Goal: Check status

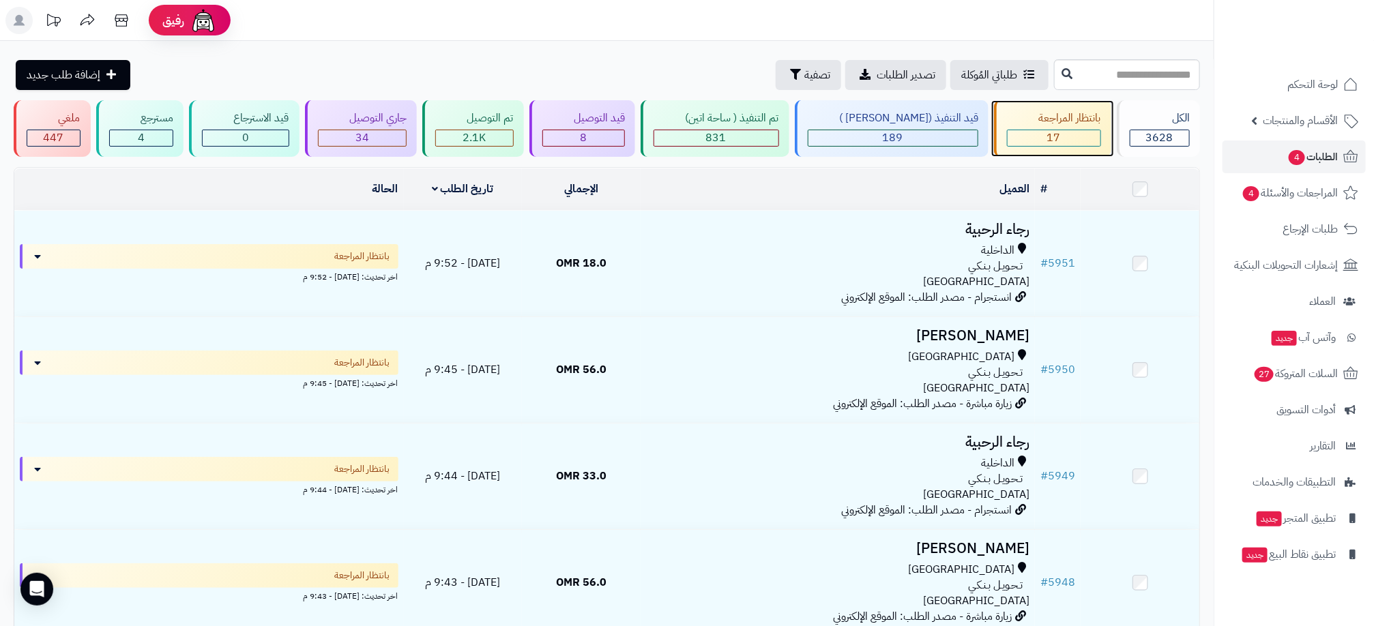
click at [1031, 128] on div "بانتظار المراجعة 17" at bounding box center [1052, 128] width 117 height 57
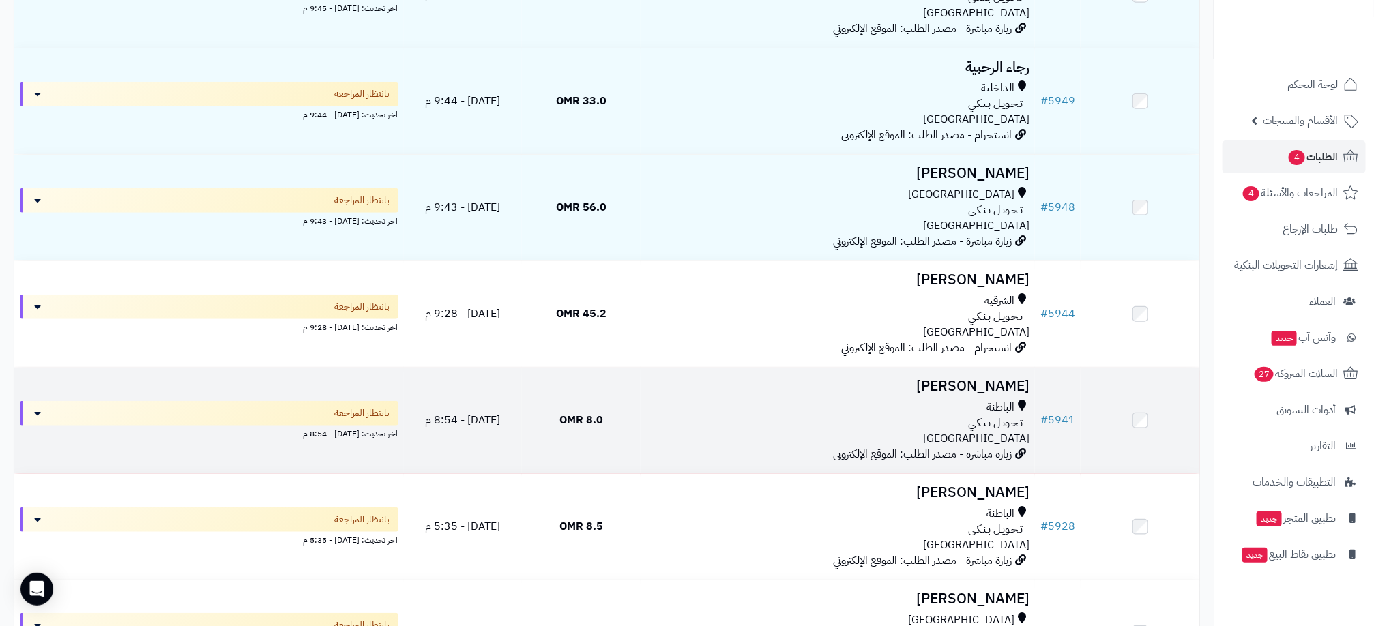
scroll to position [409, 0]
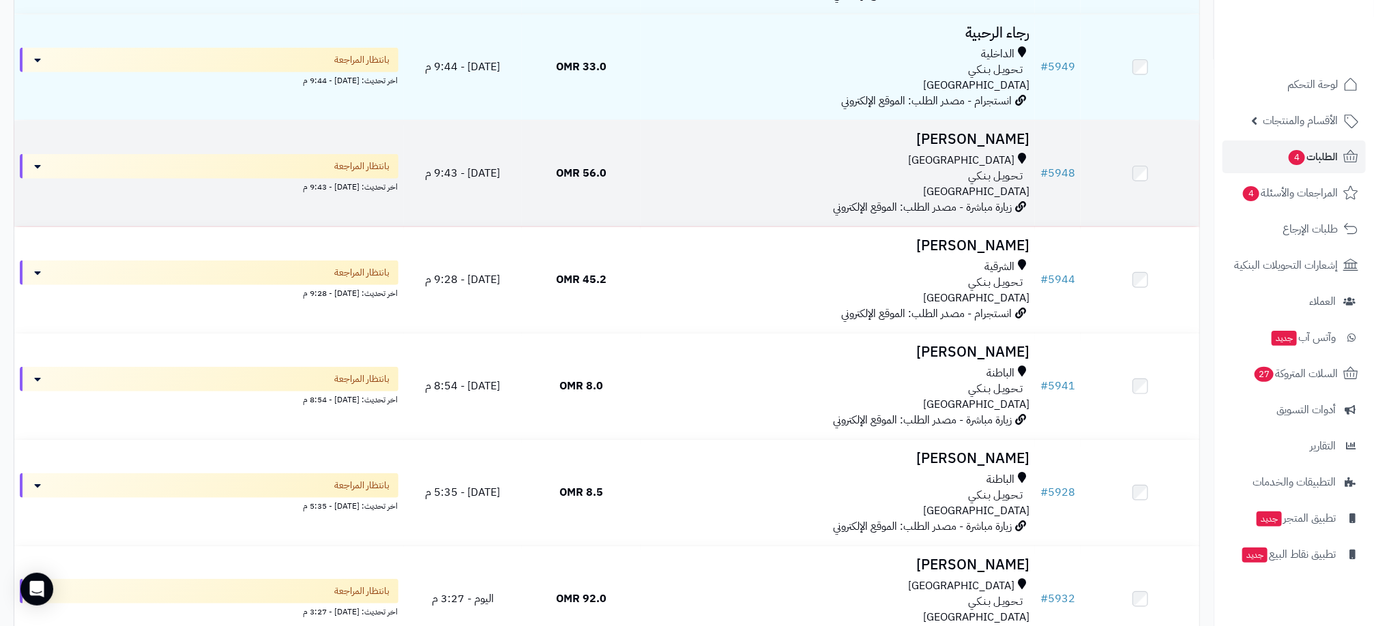
click at [934, 174] on div "تـحـويـل بـنـكـي" at bounding box center [837, 176] width 383 height 16
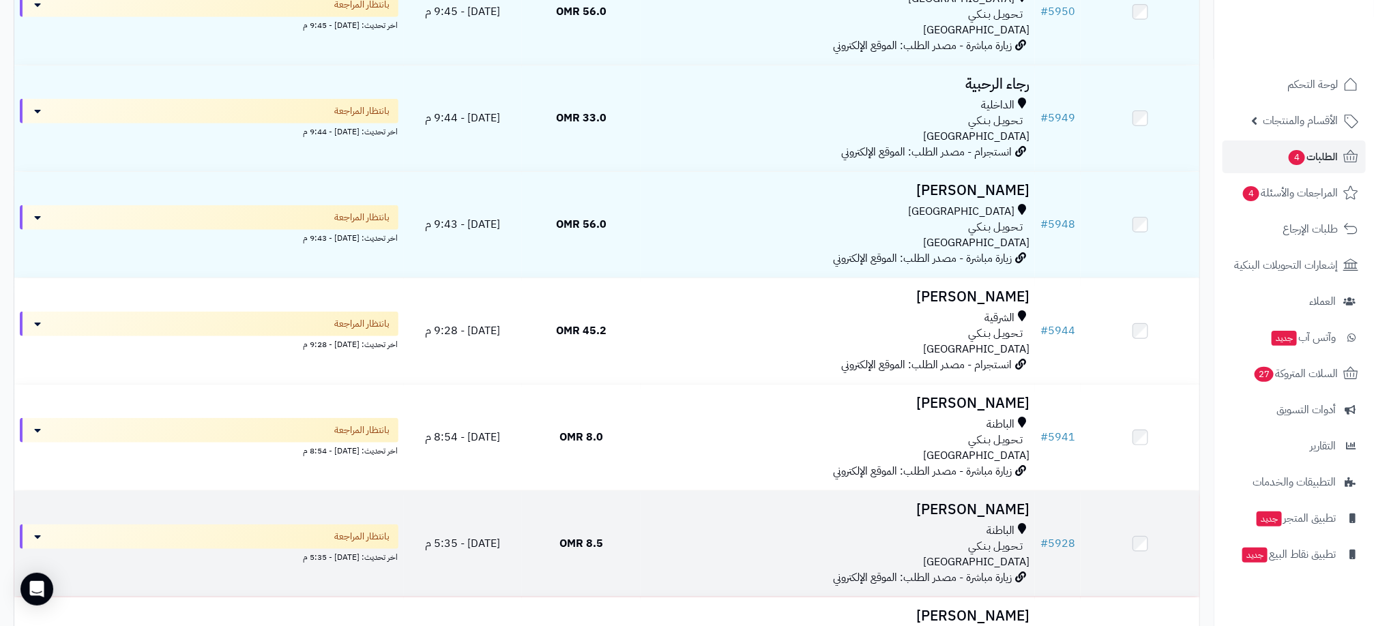
scroll to position [307, 0]
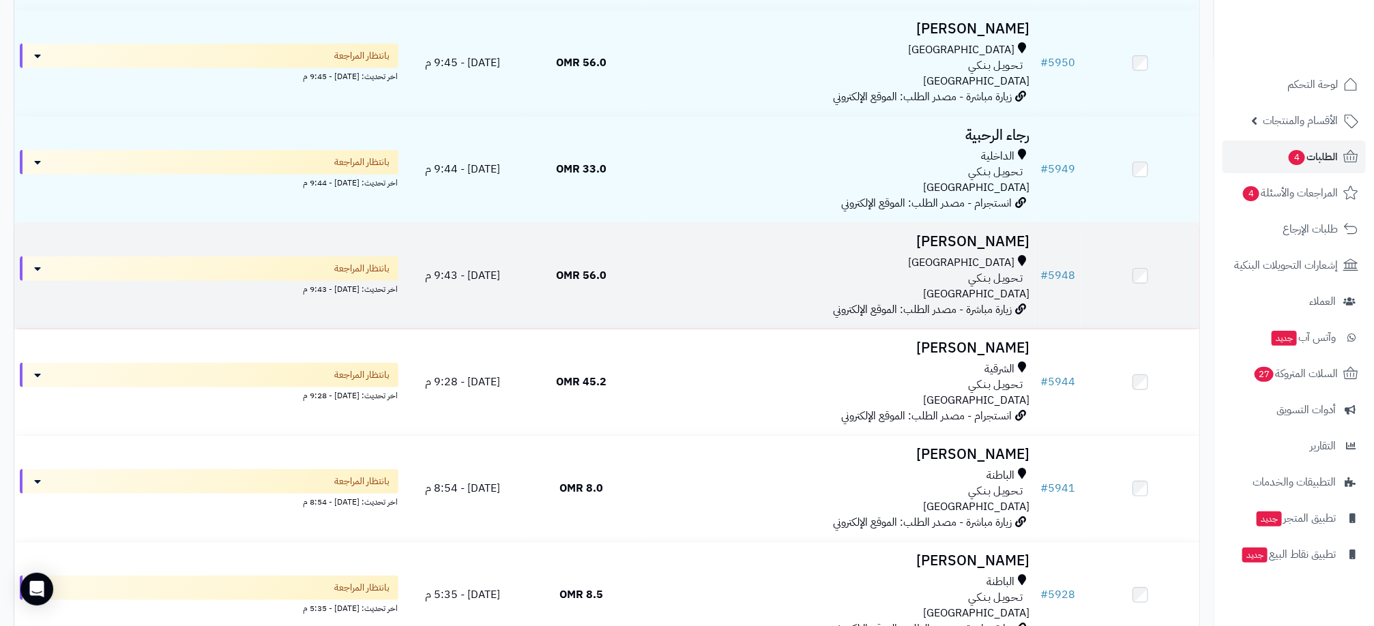
click at [844, 275] on div "تـحـويـل بـنـكـي" at bounding box center [837, 279] width 383 height 16
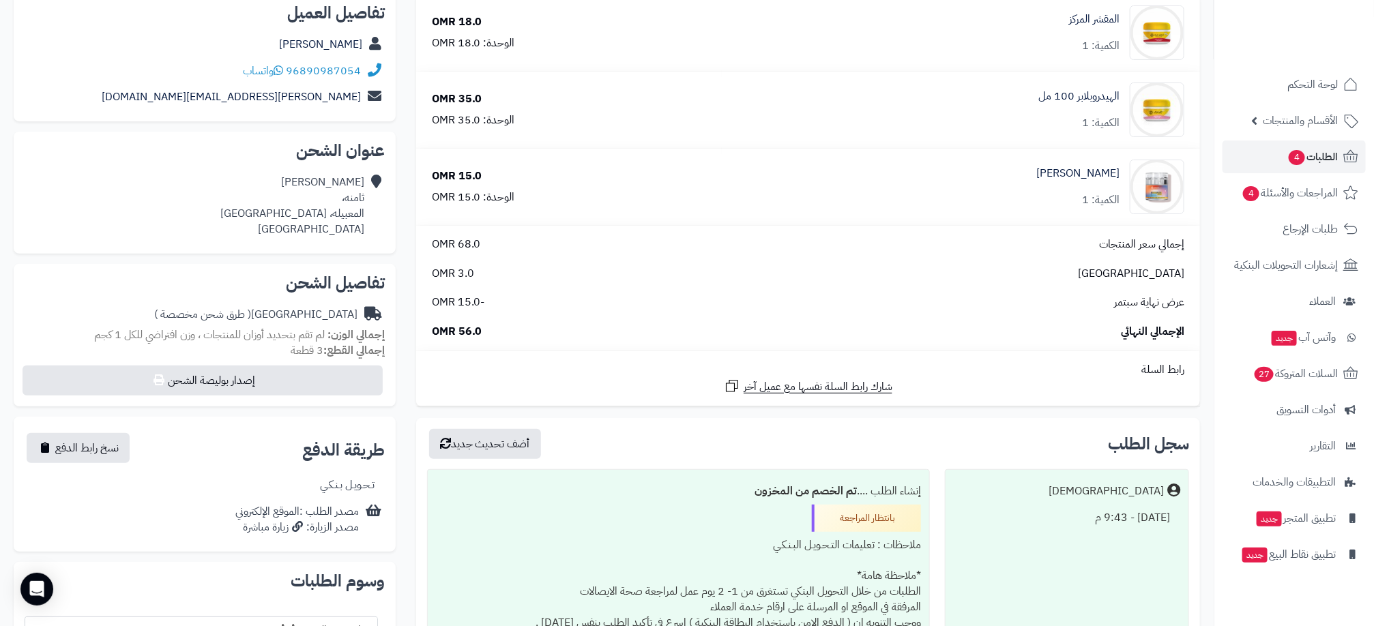
scroll to position [205, 0]
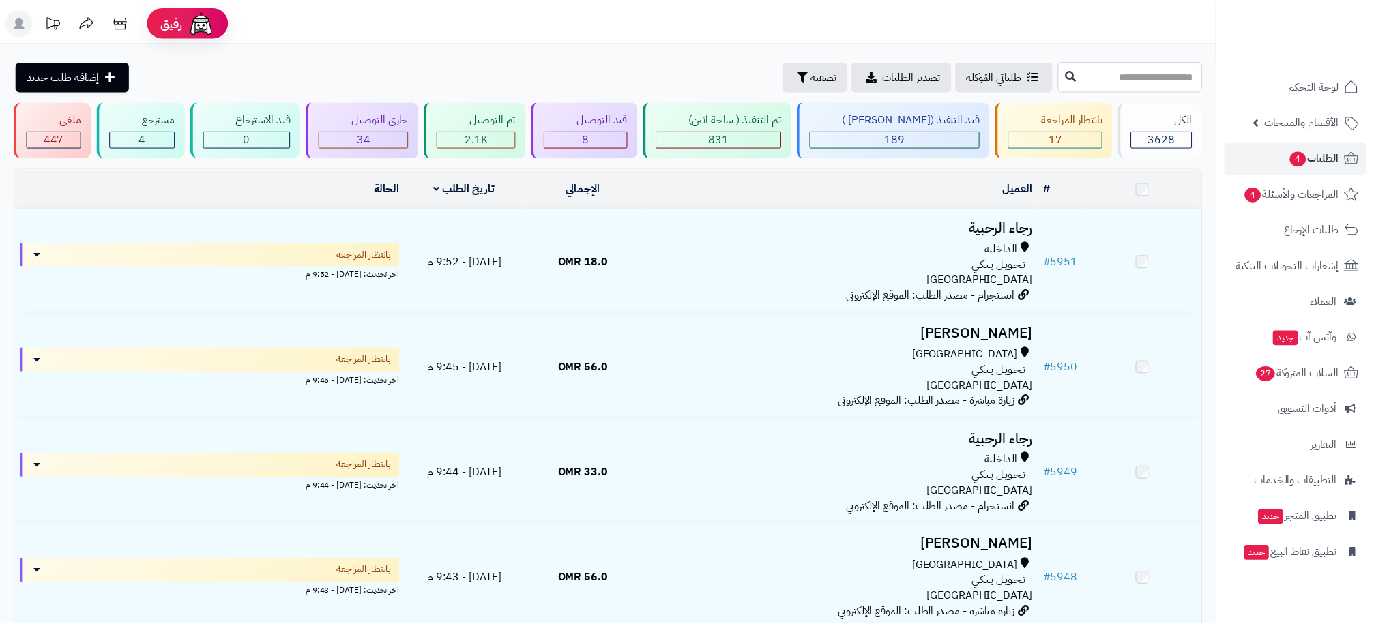
scroll to position [307, 0]
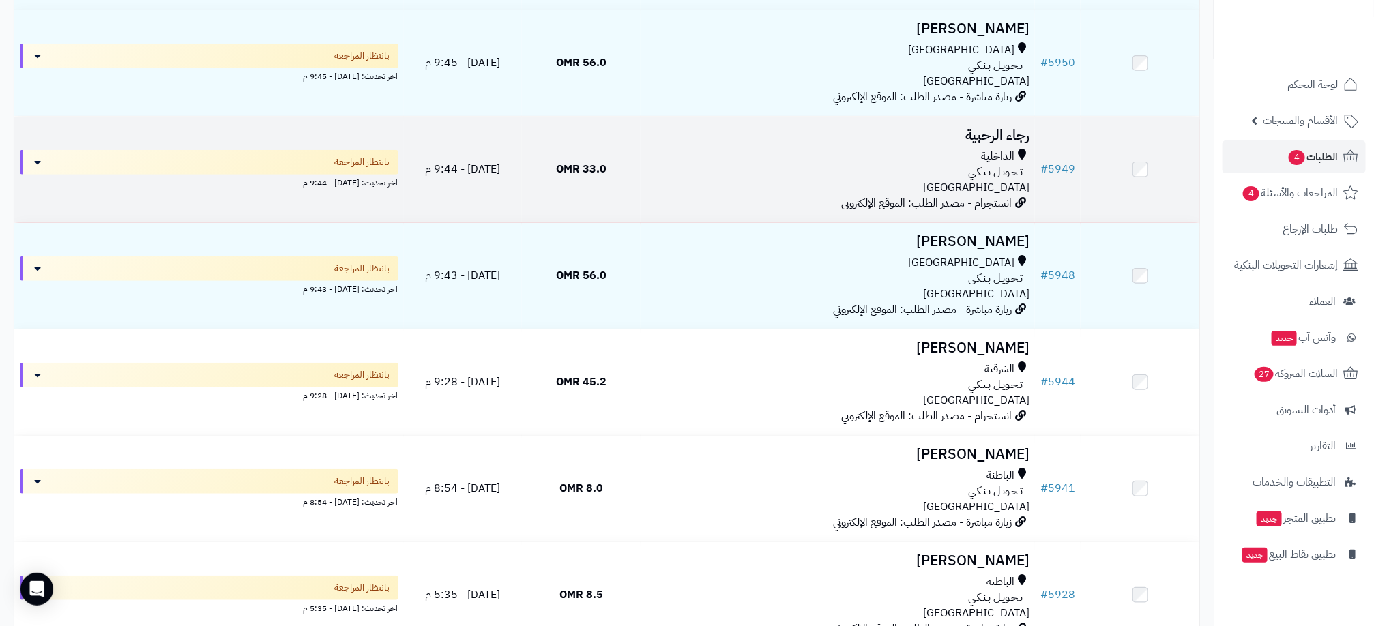
click at [890, 181] on div "الداخلية تـحـويـل بـنـكـي عمان" at bounding box center [837, 172] width 383 height 47
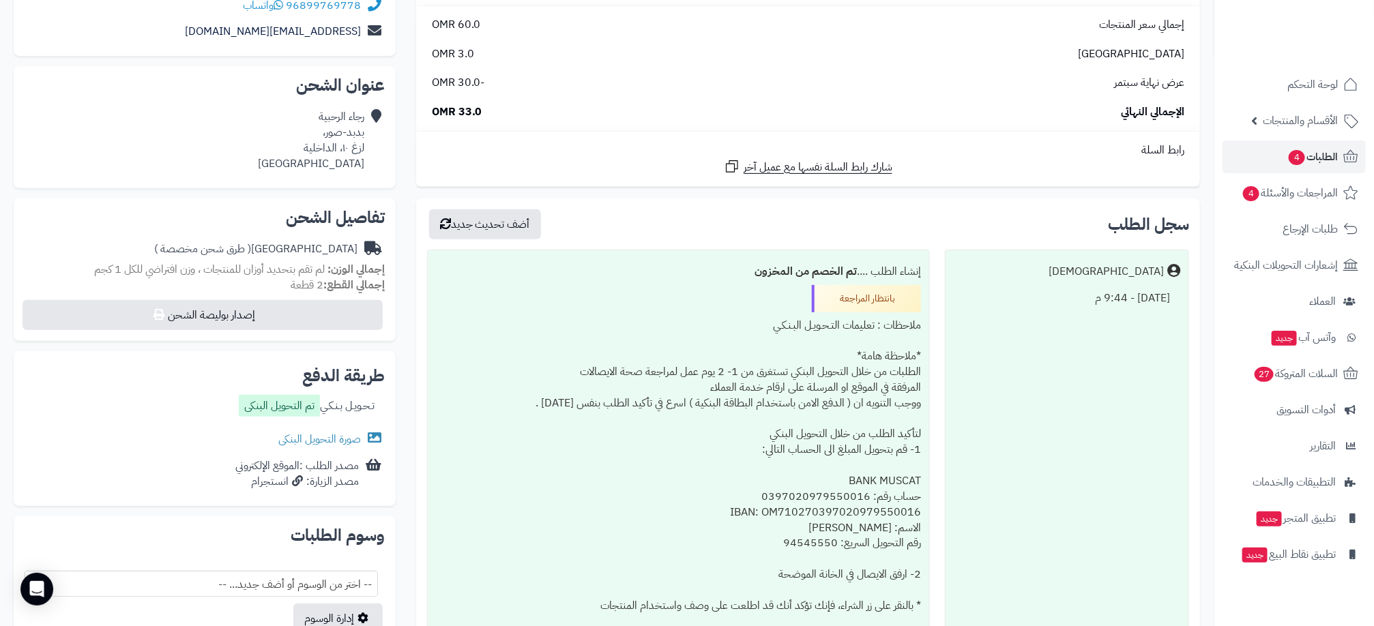
scroll to position [307, 0]
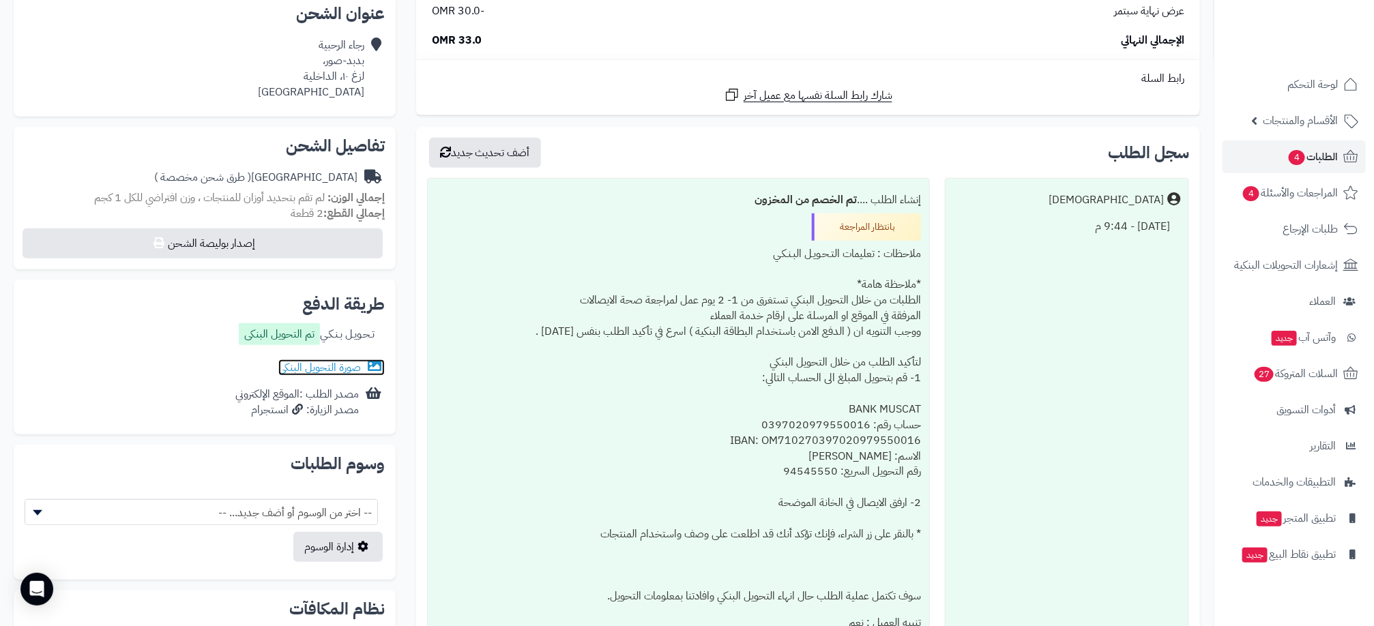
click at [304, 365] on link "صورة التحويل البنكى" at bounding box center [331, 368] width 106 height 16
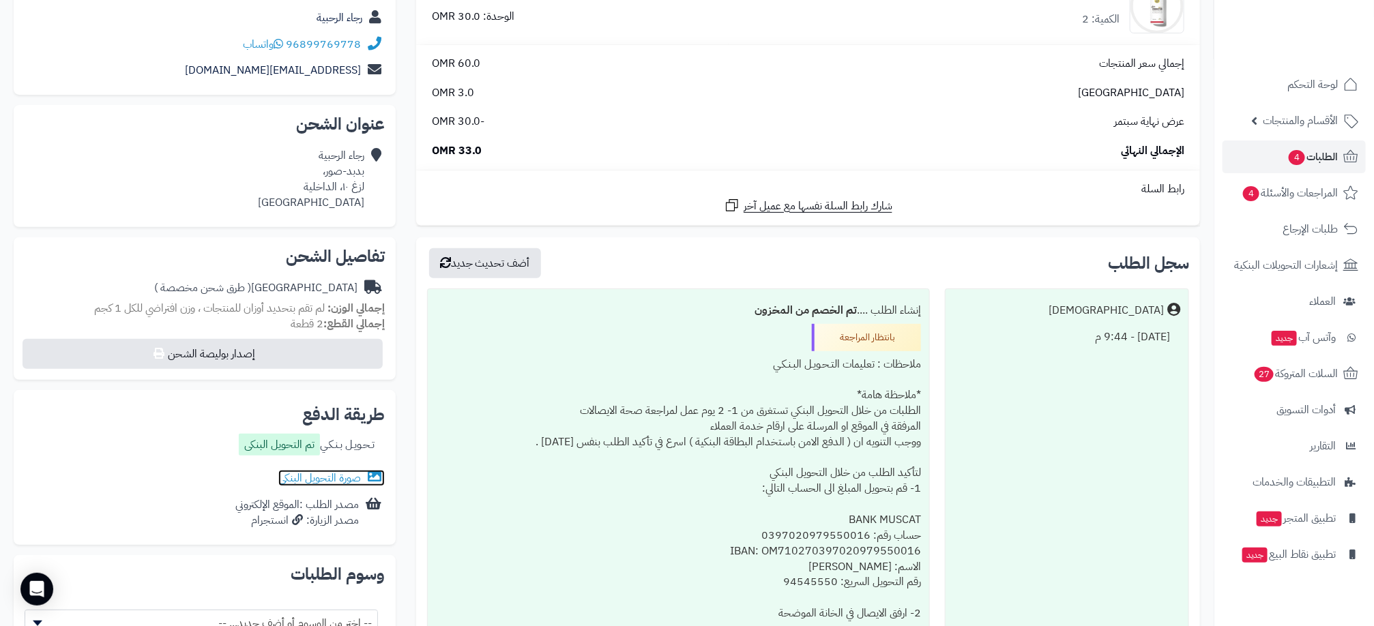
scroll to position [0, 0]
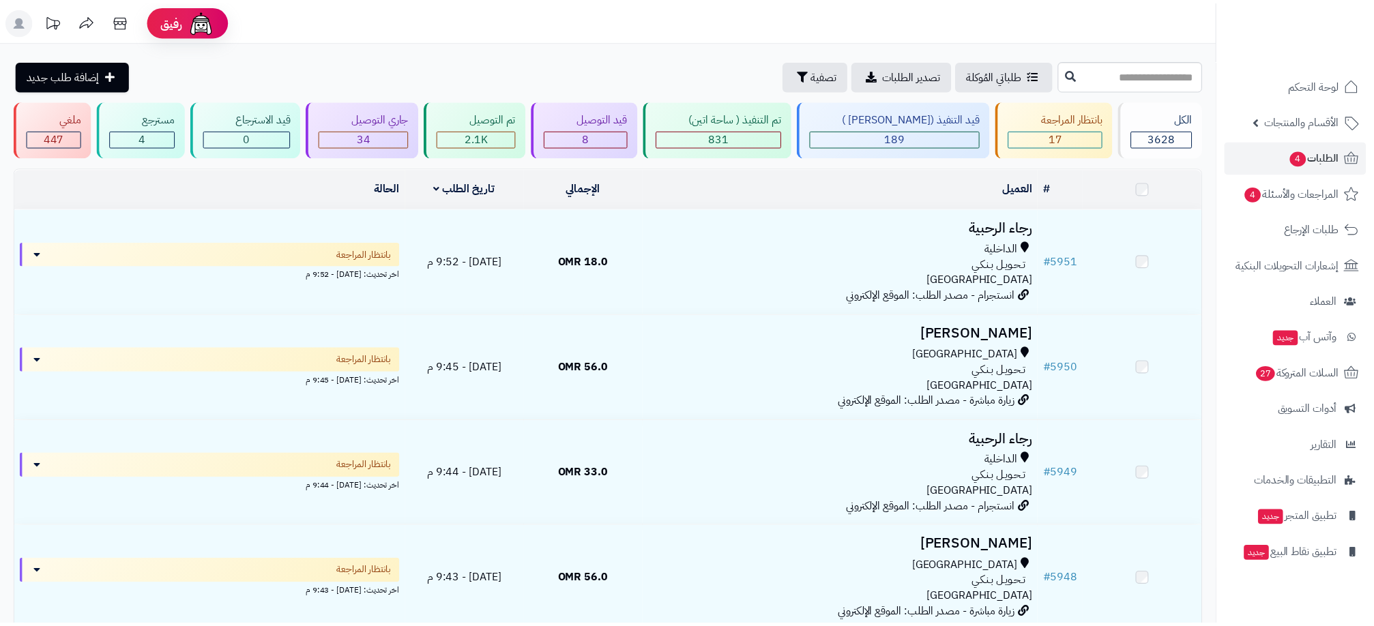
scroll to position [307, 0]
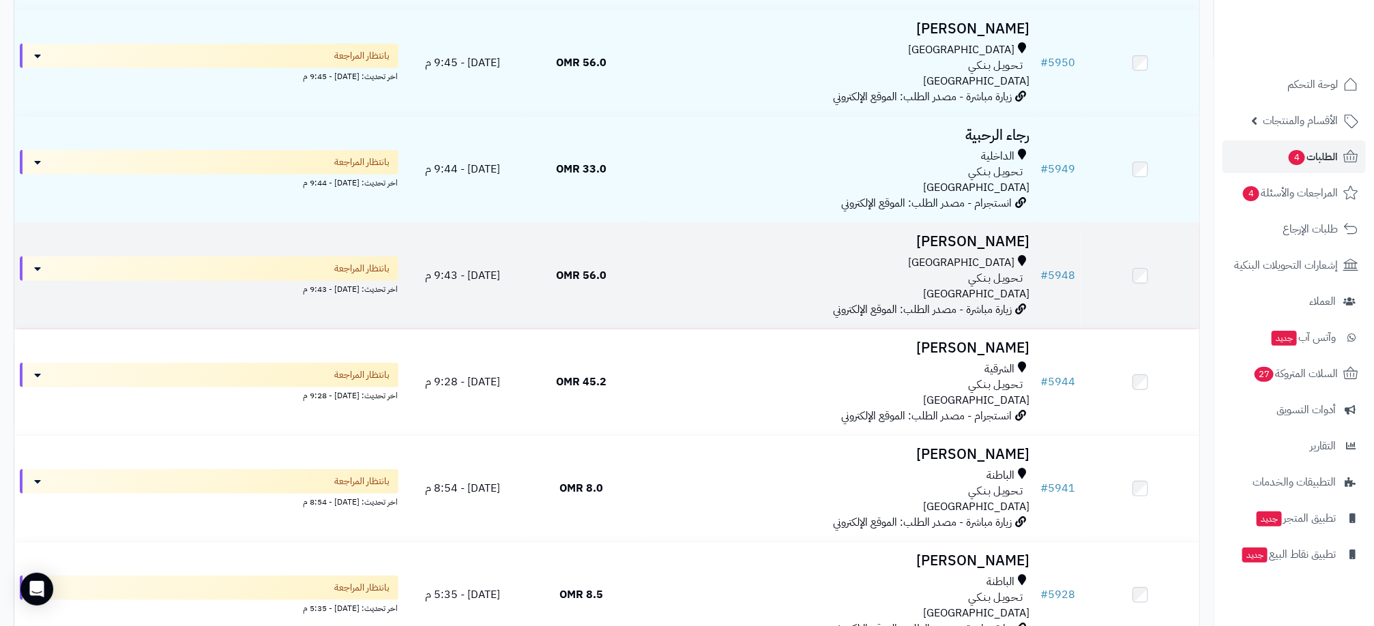
click at [900, 273] on div "تـحـويـل بـنـكـي" at bounding box center [837, 279] width 383 height 16
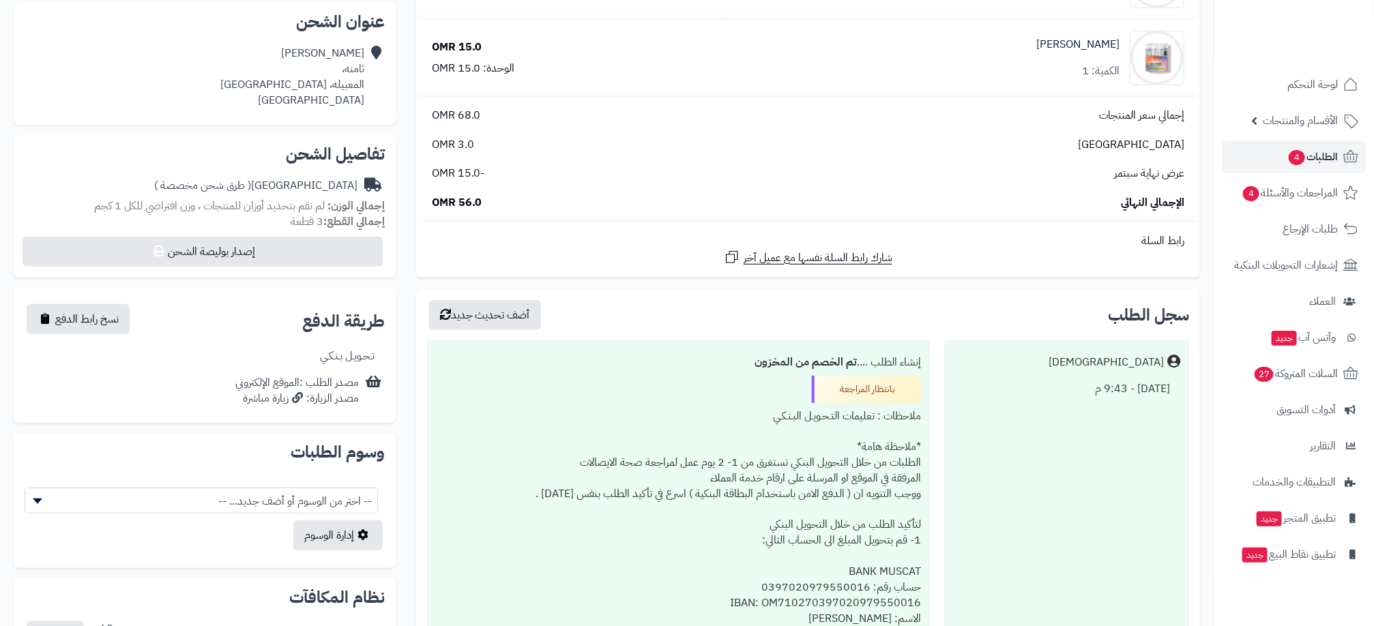
scroll to position [307, 0]
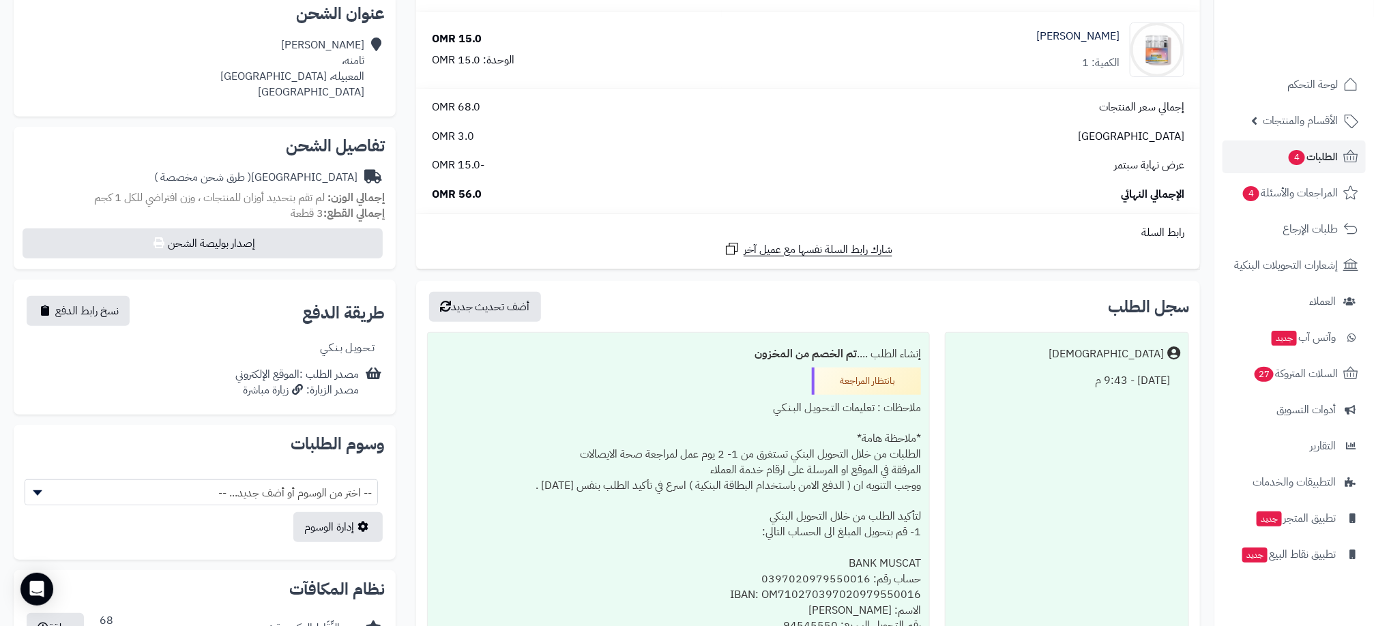
drag, startPoint x: 0, startPoint y: 7, endPoint x: 185, endPoint y: 162, distance: 241.2
click at [192, 172] on div "عمان ( طرق شحن مخصصة )" at bounding box center [205, 177] width 360 height 27
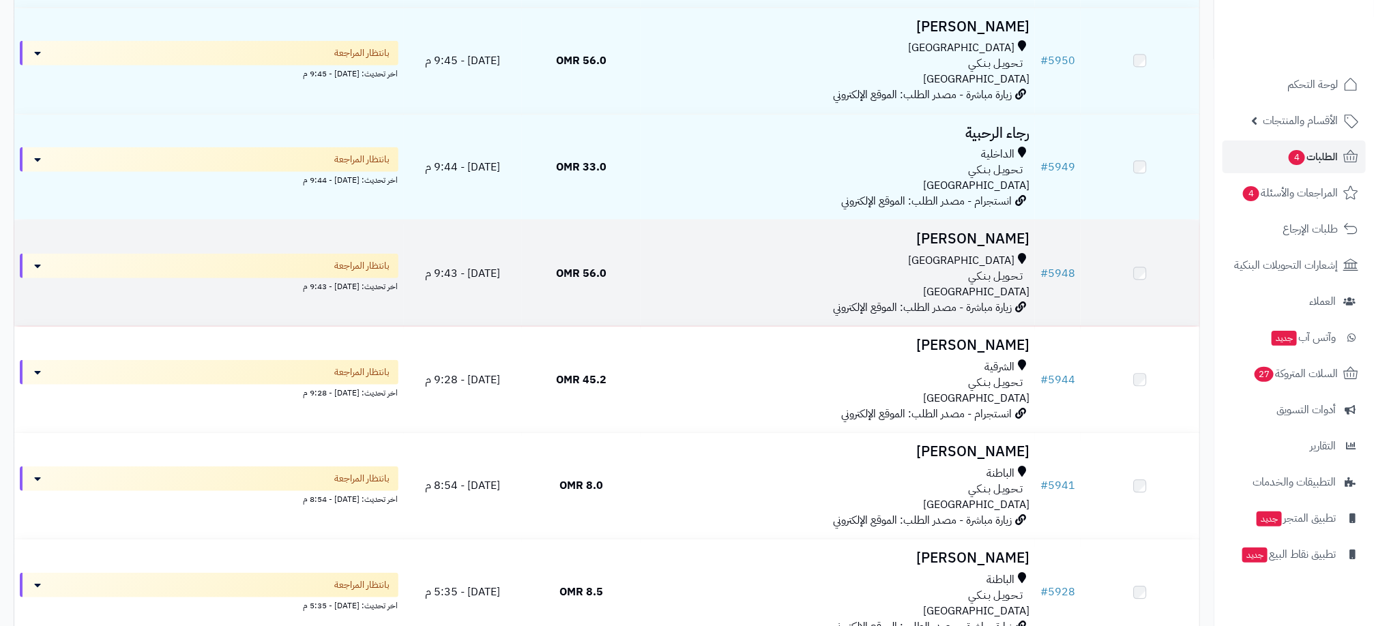
scroll to position [307, 0]
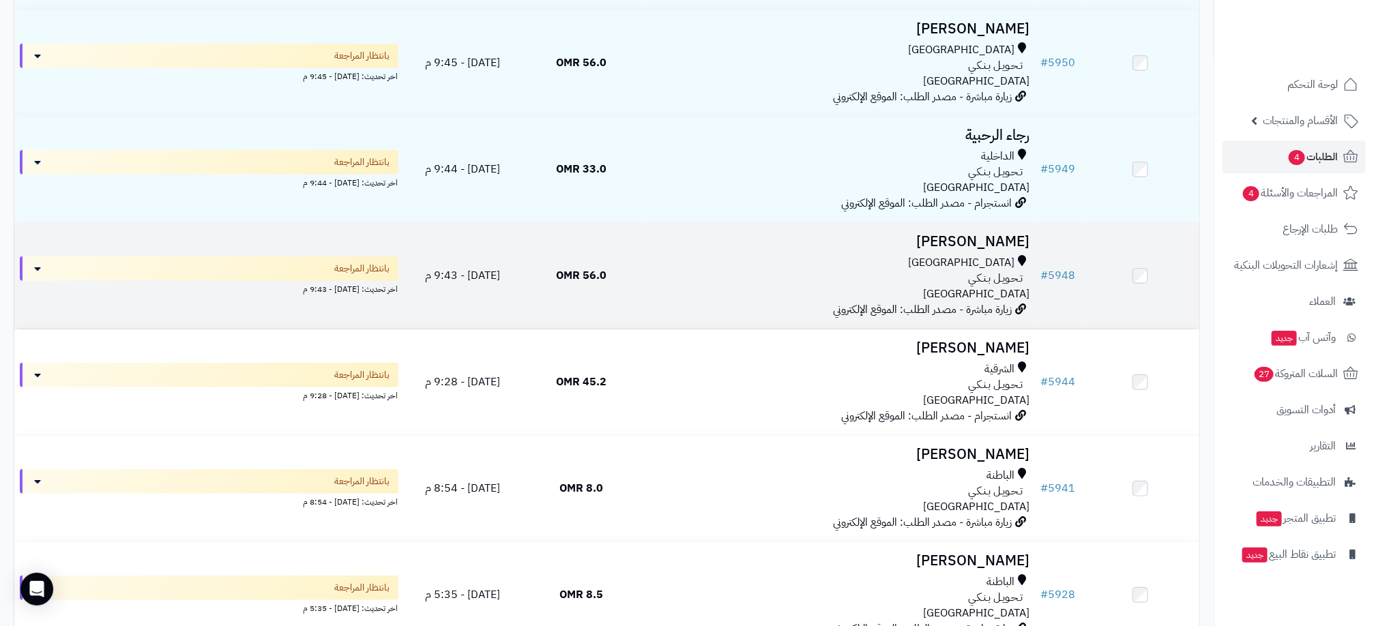
click at [825, 277] on div "تـحـويـل بـنـكـي" at bounding box center [837, 279] width 383 height 16
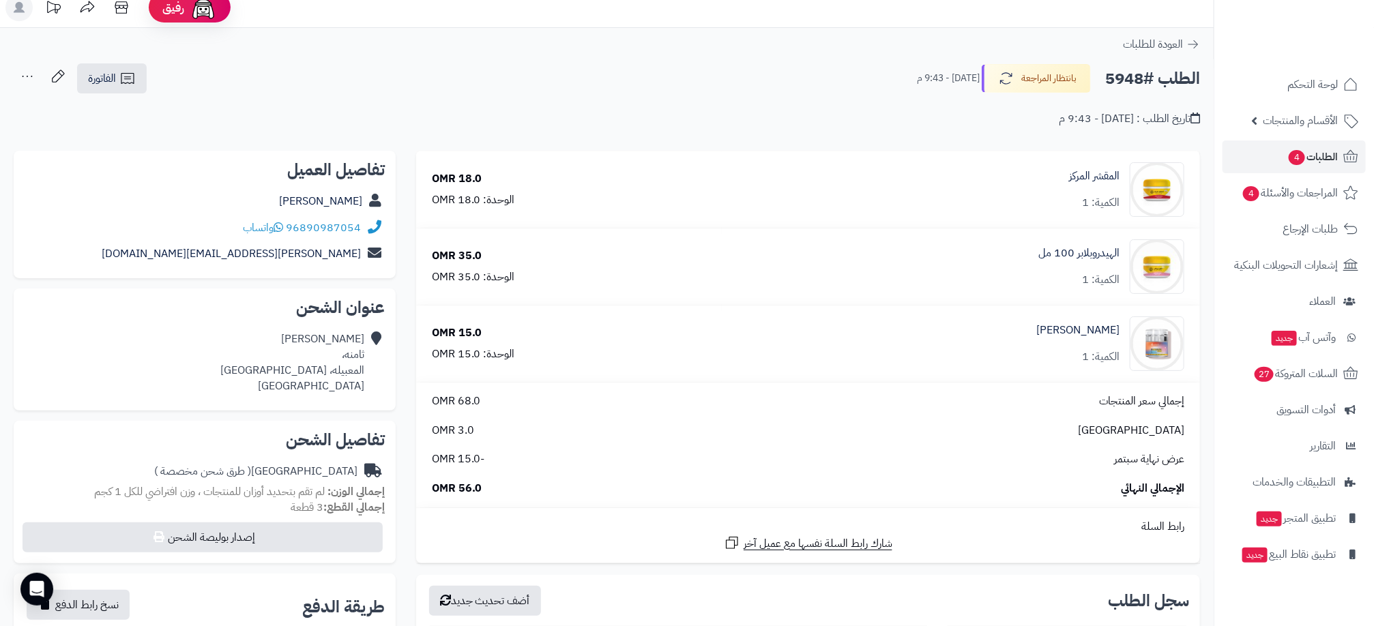
scroll to position [102, 0]
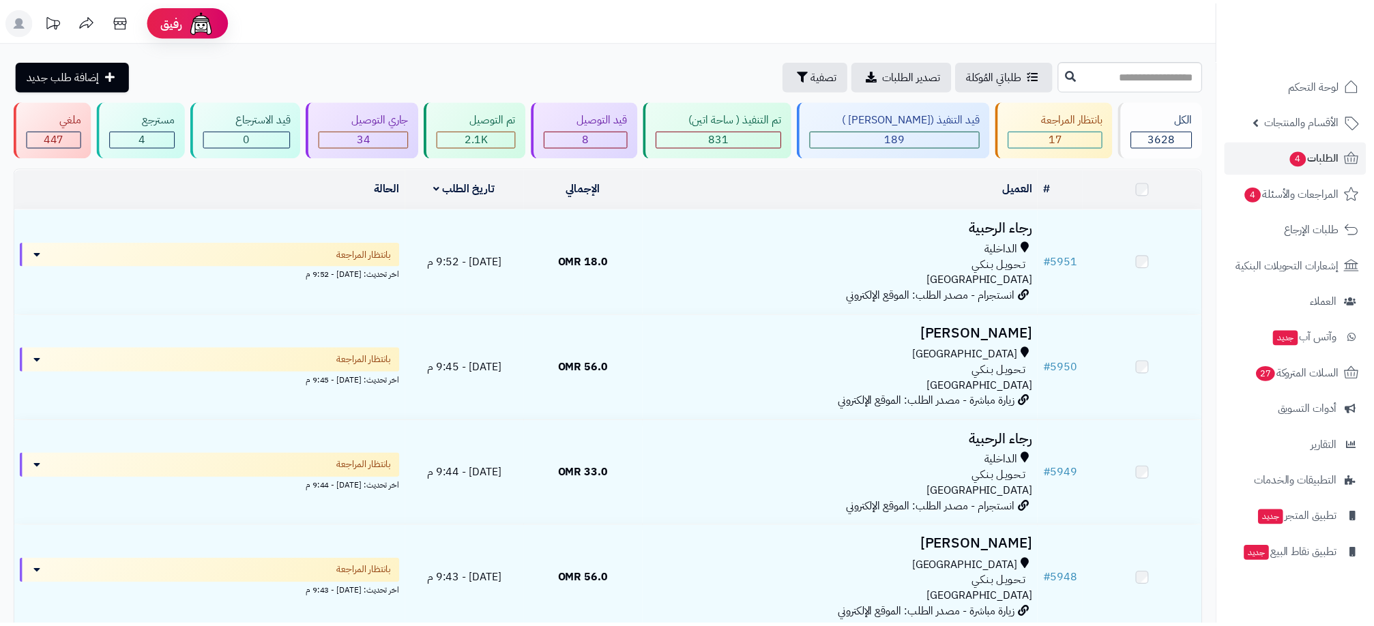
scroll to position [307, 0]
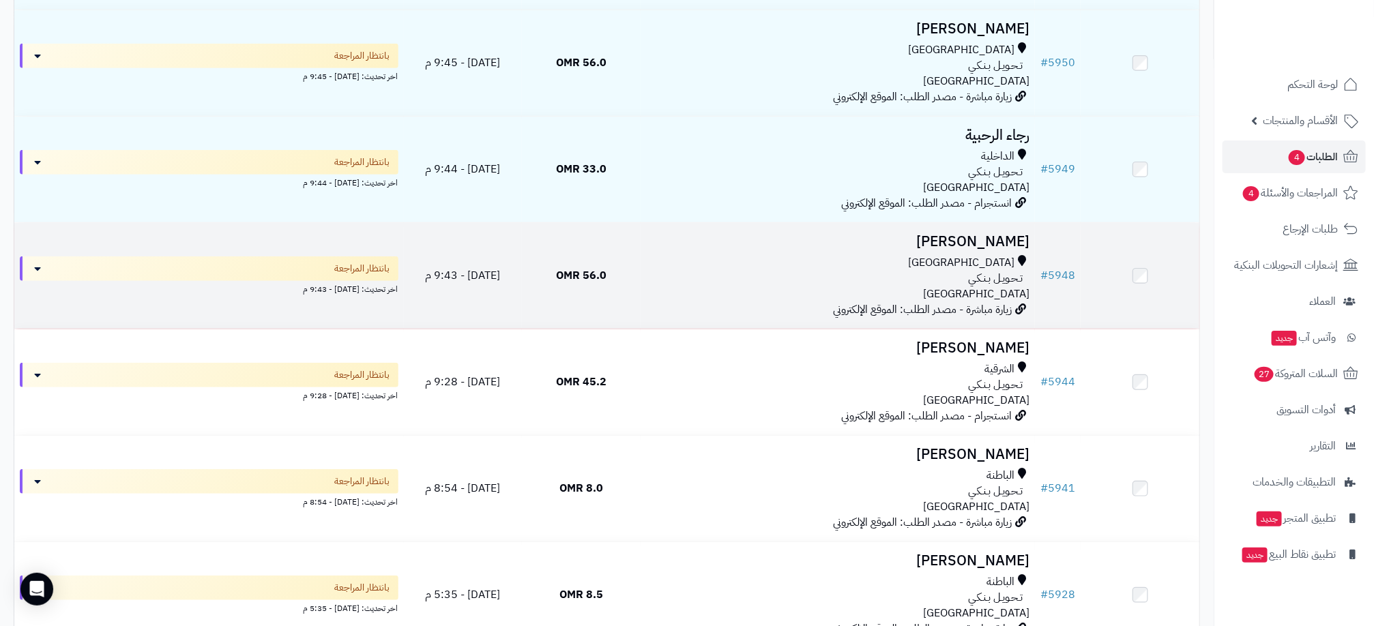
click at [907, 295] on div "مسقط تـحـويـل بـنـكـي عمان" at bounding box center [837, 278] width 383 height 47
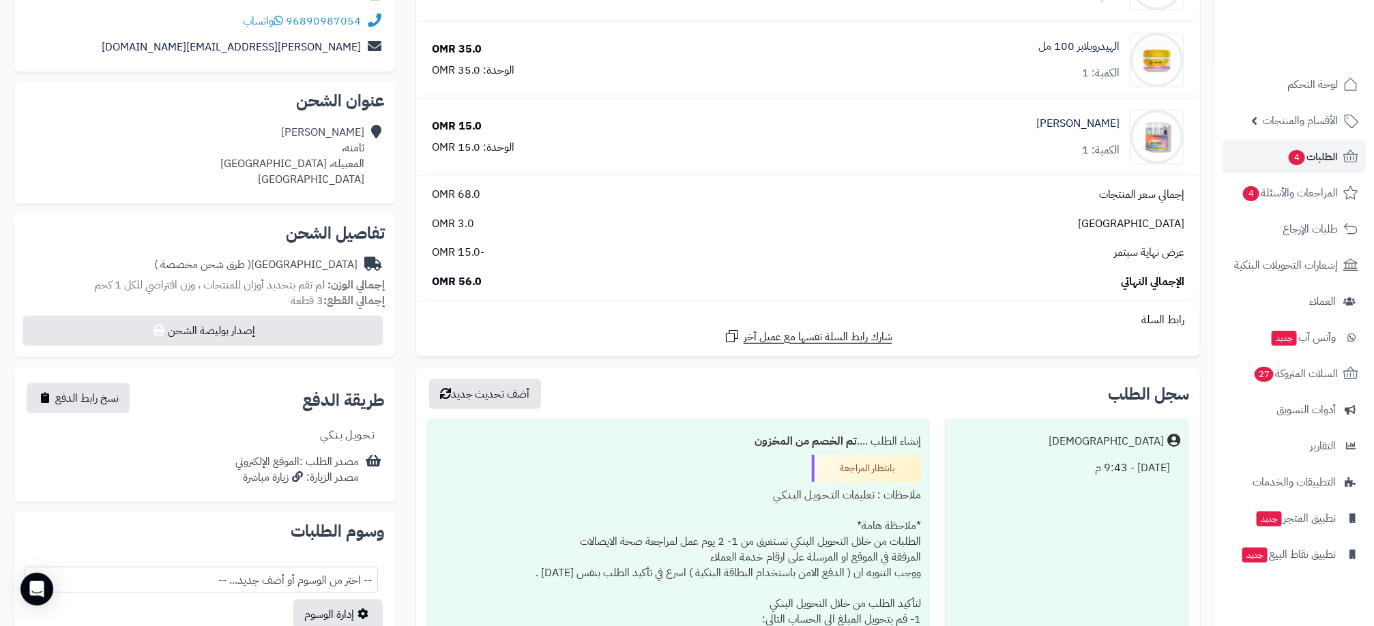
scroll to position [307, 0]
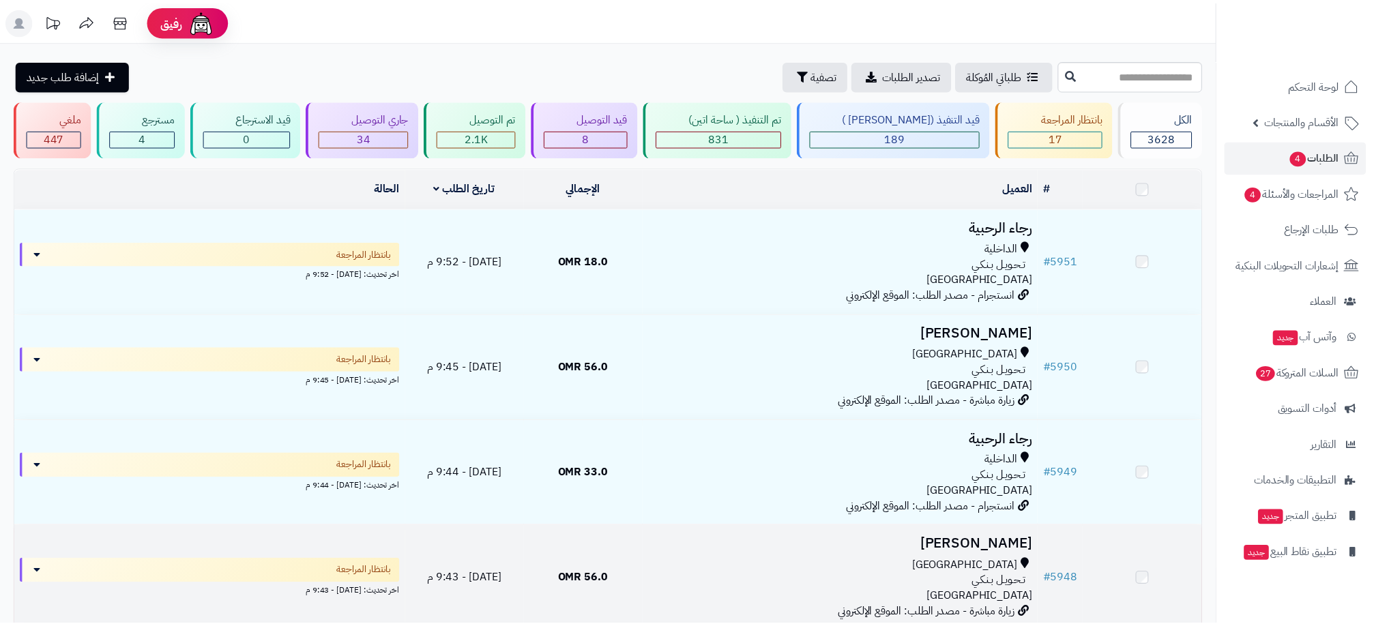
scroll to position [307, 0]
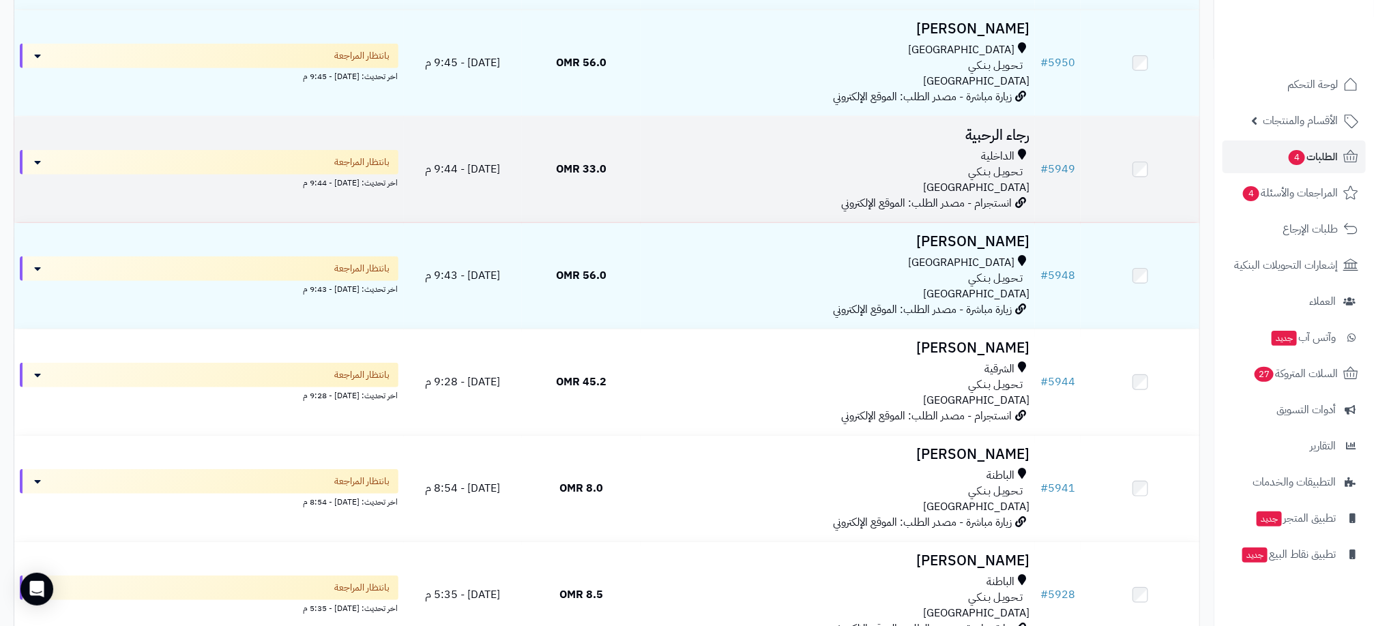
click at [932, 195] on span "انستجرام - مصدر الطلب: الموقع الإلكتروني" at bounding box center [926, 203] width 171 height 16
click at [887, 158] on div "الداخلية" at bounding box center [837, 157] width 383 height 16
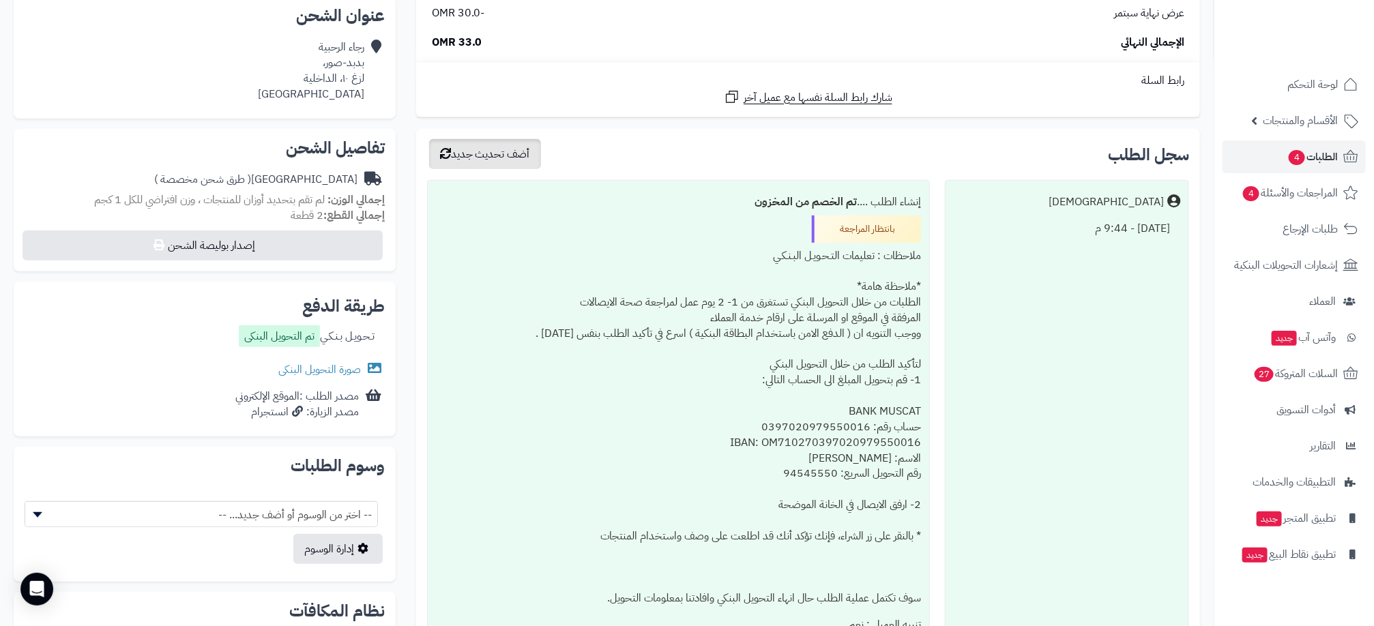
scroll to position [307, 0]
click at [349, 362] on link "صورة التحويل البنكى" at bounding box center [331, 368] width 106 height 16
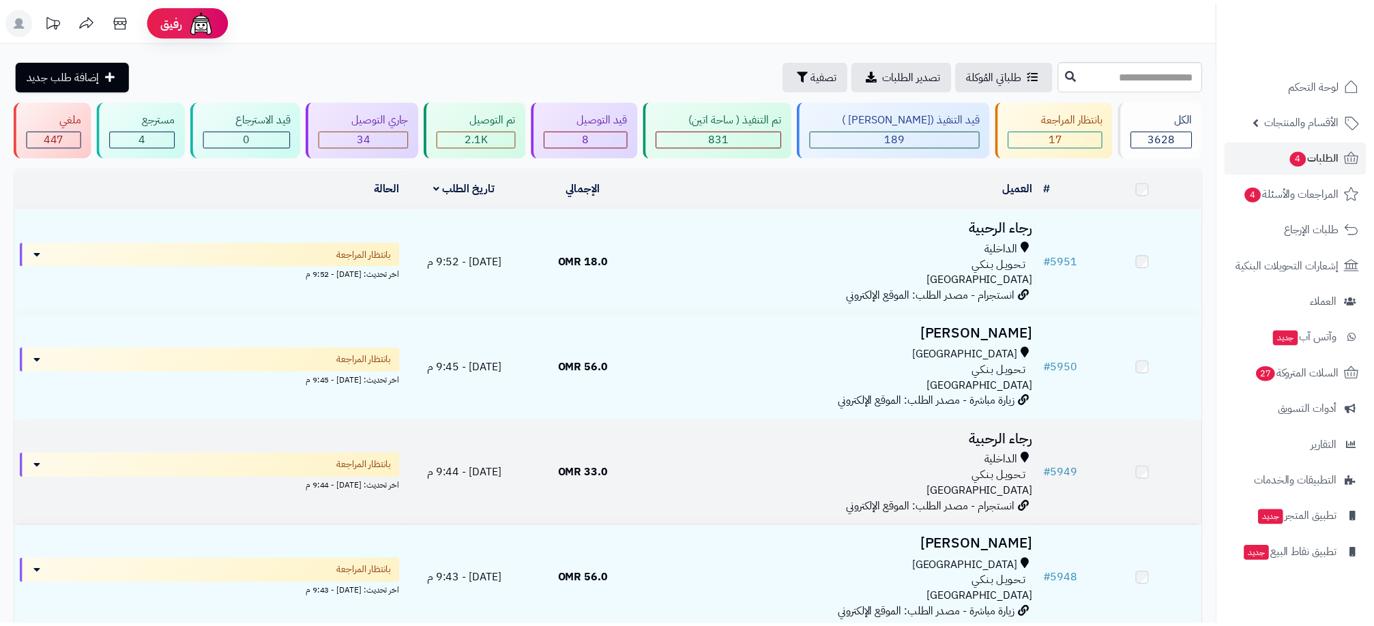
scroll to position [307, 0]
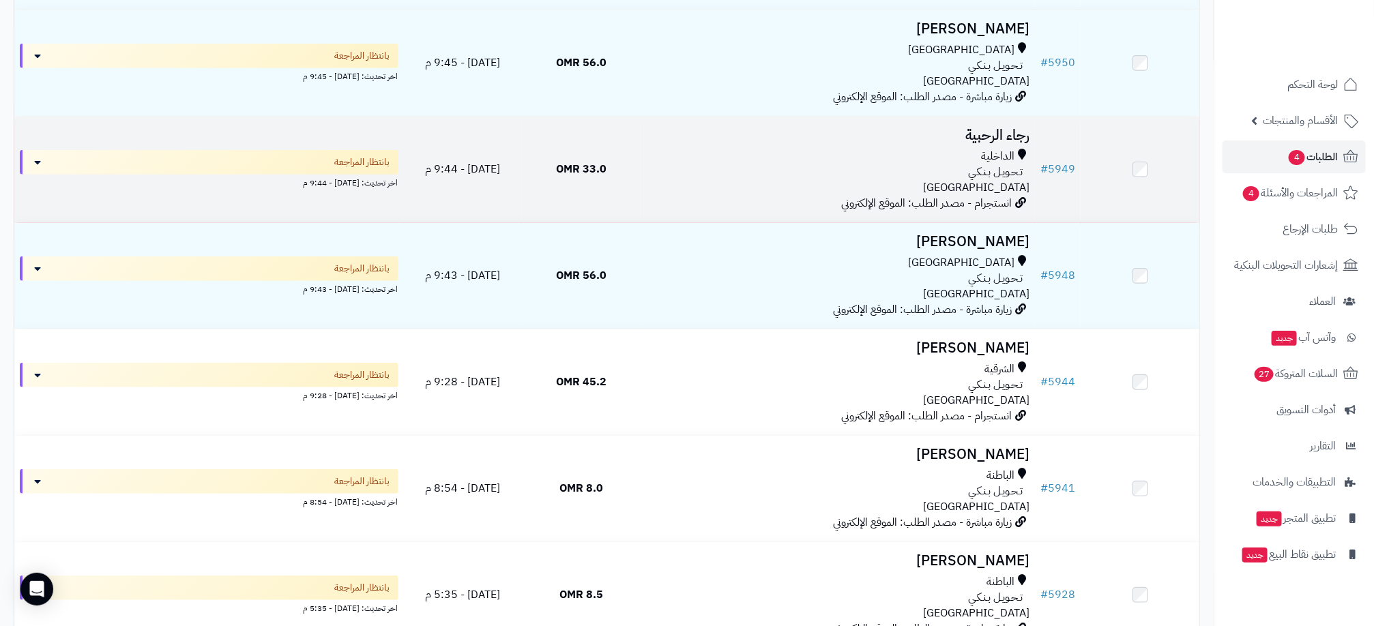
click at [694, 158] on div "الداخلية" at bounding box center [837, 157] width 383 height 16
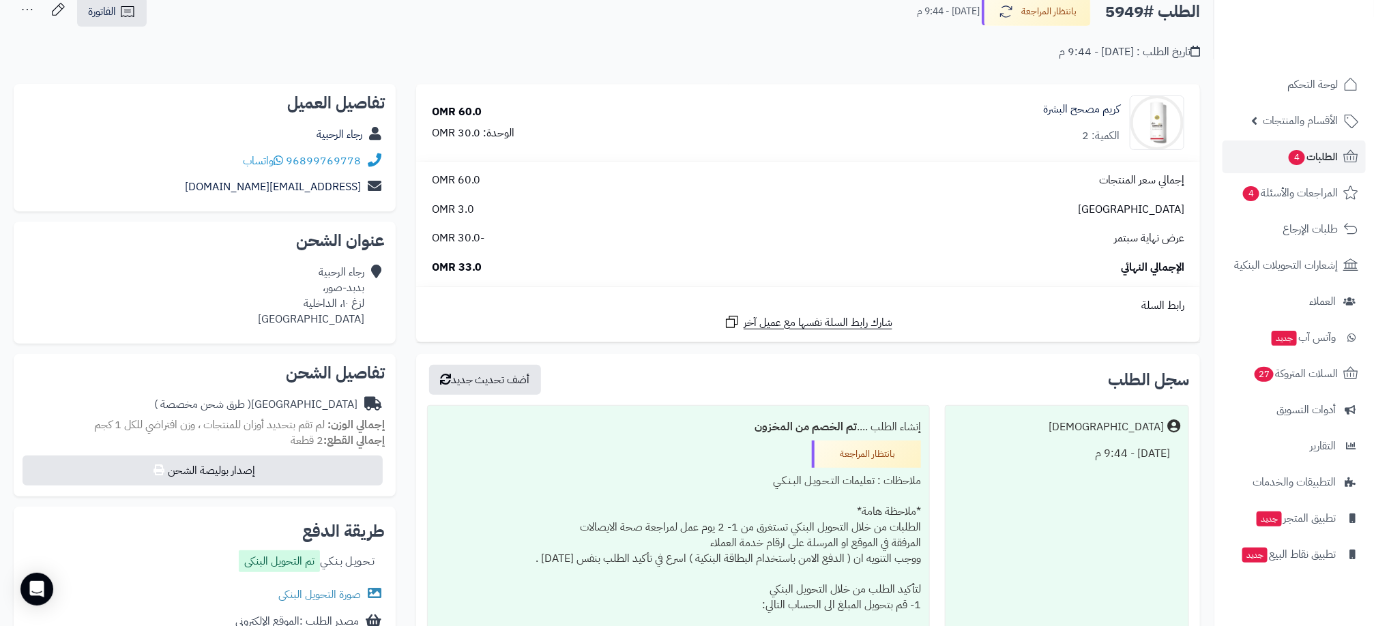
scroll to position [102, 0]
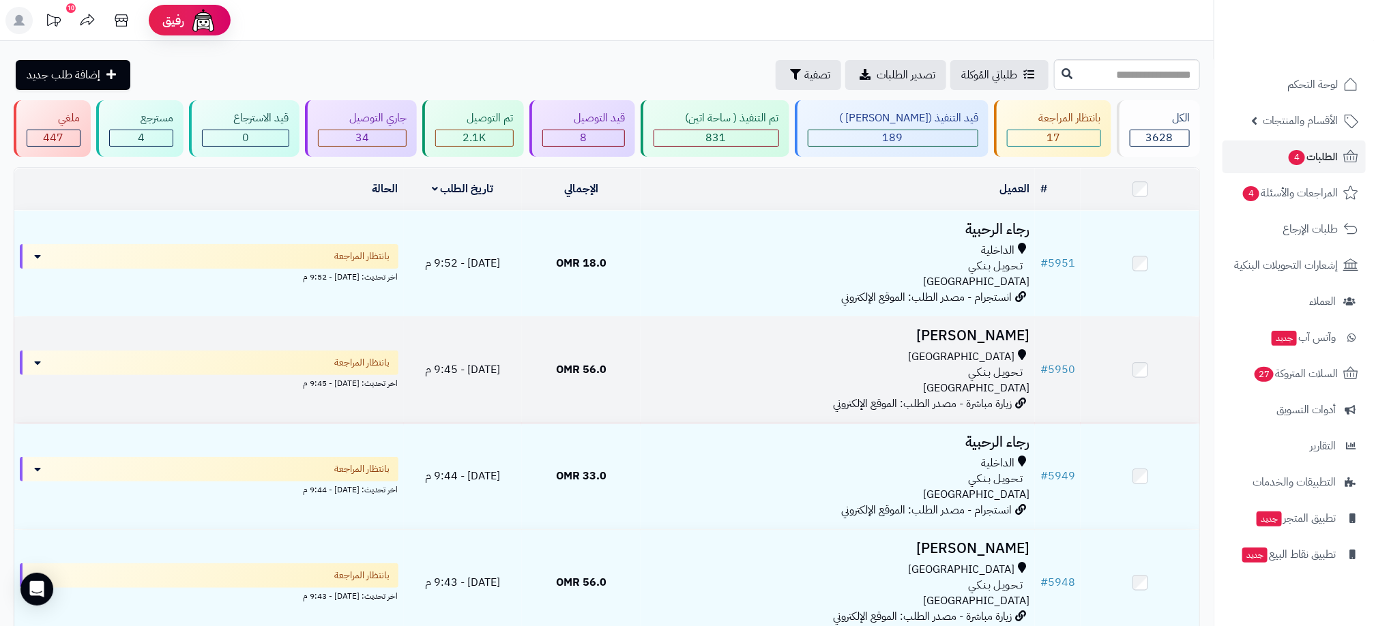
click at [864, 366] on div "تـحـويـل بـنـكـي" at bounding box center [837, 373] width 383 height 16
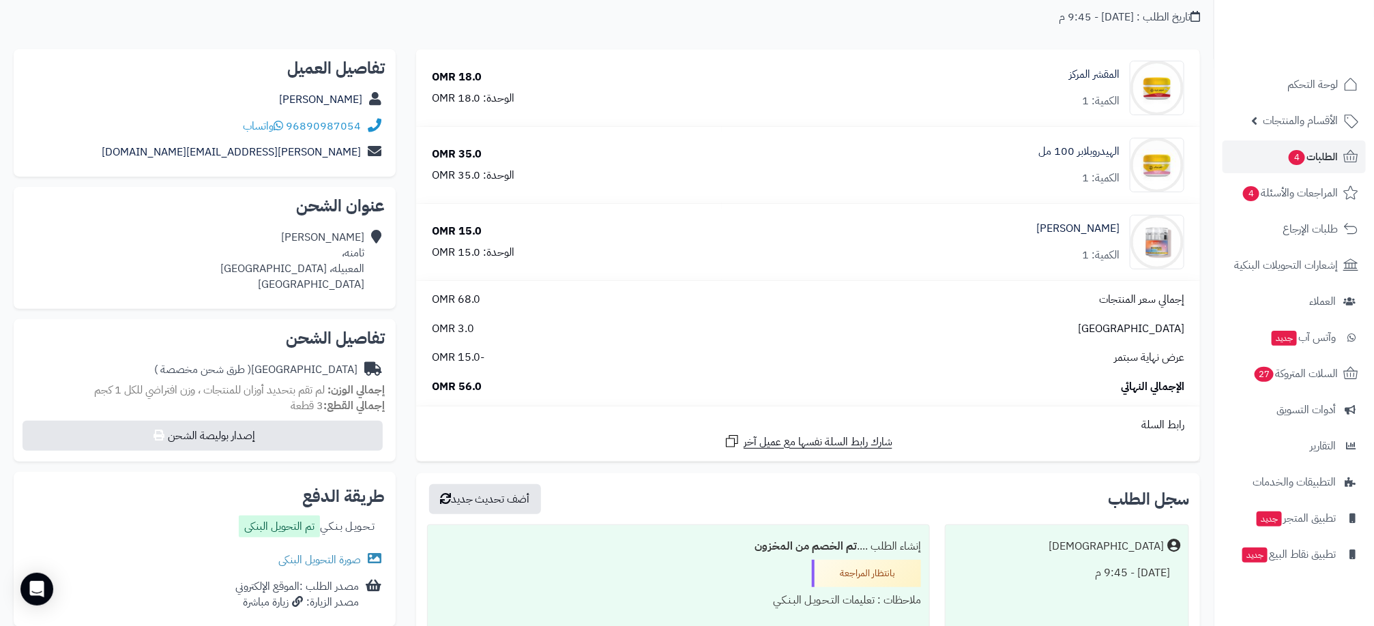
scroll to position [409, 0]
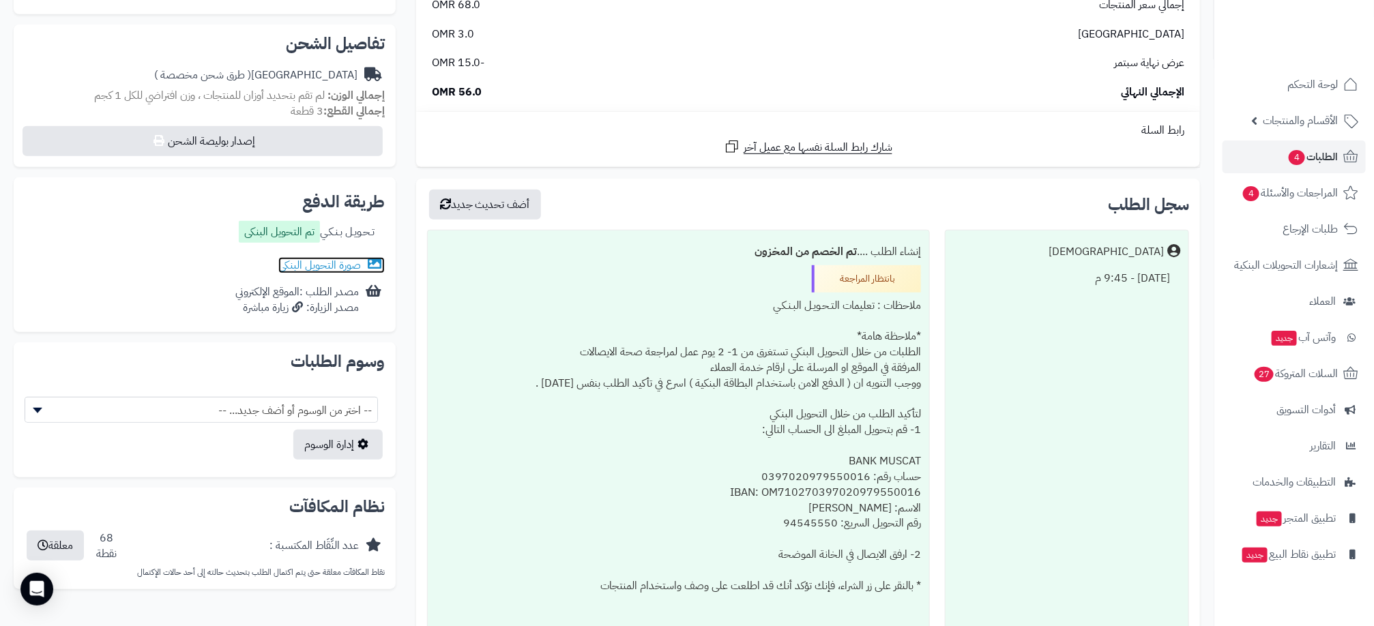
click at [344, 266] on link "صورة التحويل البنكى" at bounding box center [331, 265] width 106 height 16
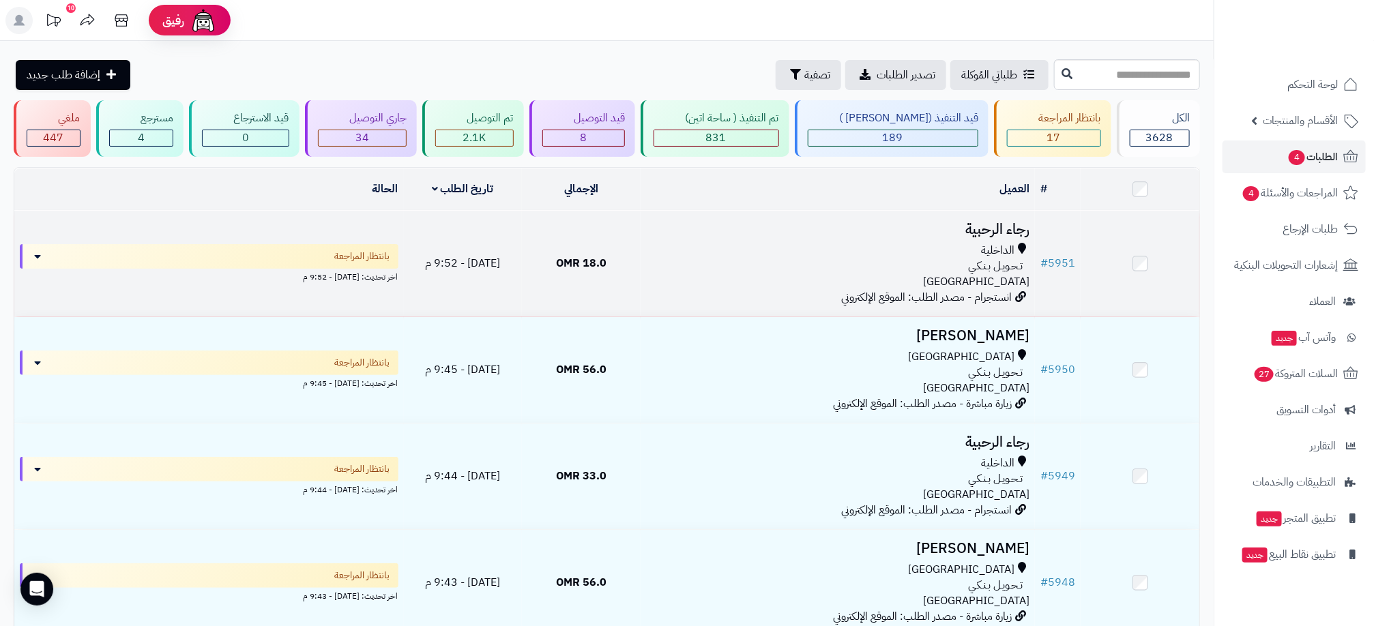
click at [831, 256] on div "الداخلية" at bounding box center [837, 251] width 383 height 16
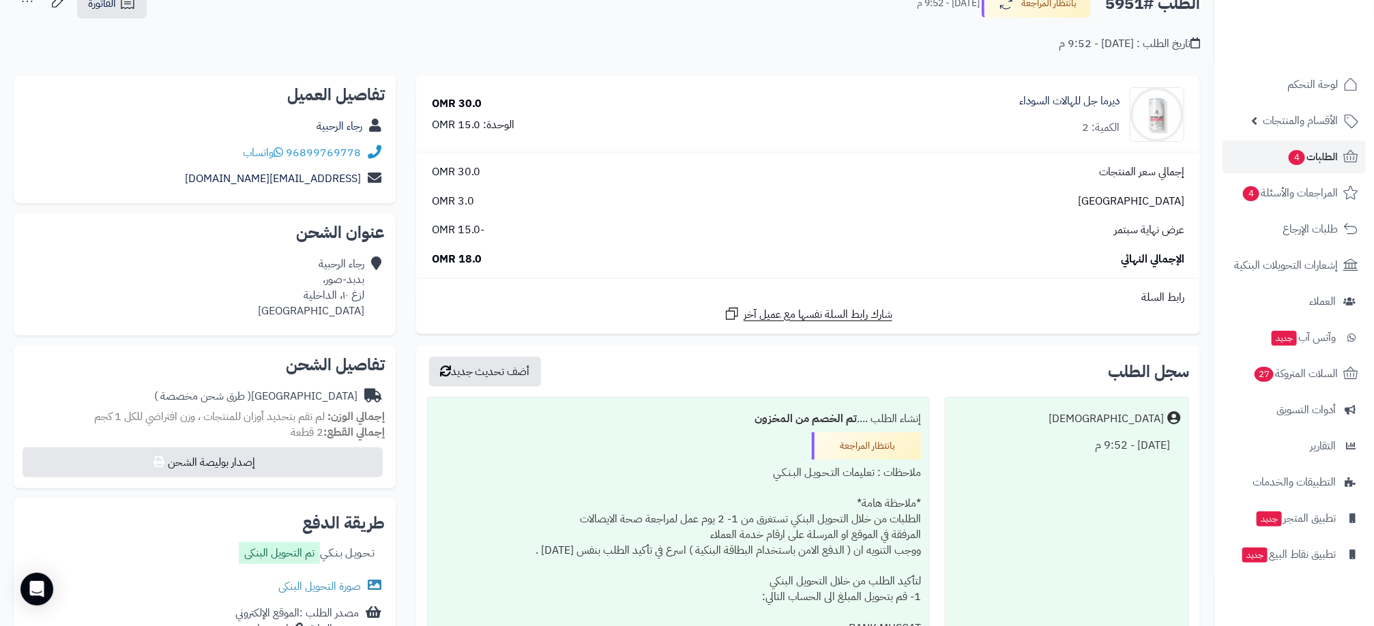
scroll to position [205, 0]
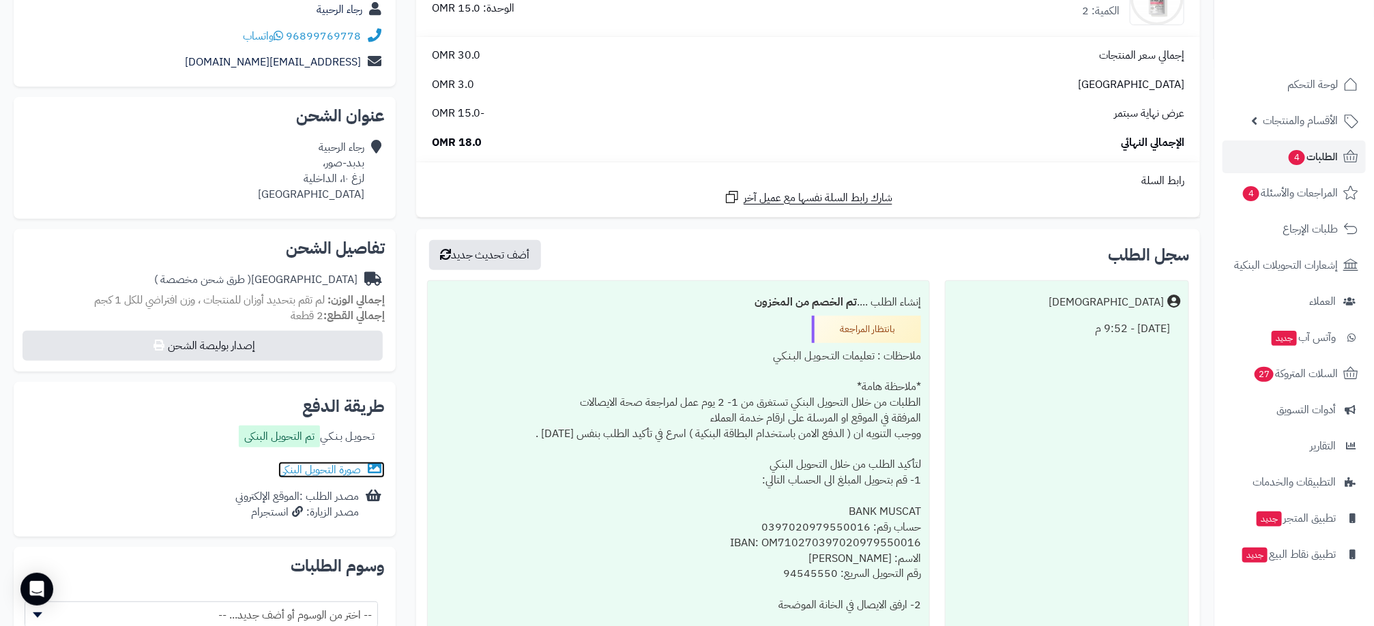
click at [329, 463] on link "صورة التحويل البنكى" at bounding box center [331, 470] width 106 height 16
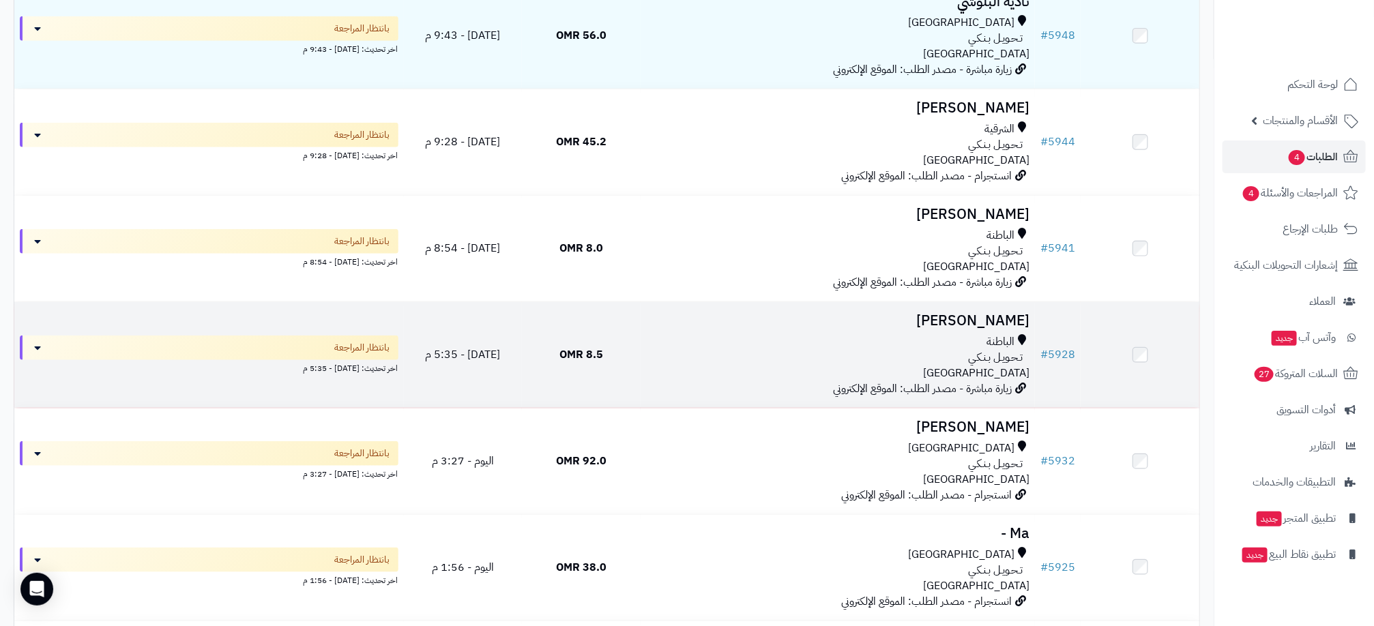
scroll to position [512, 0]
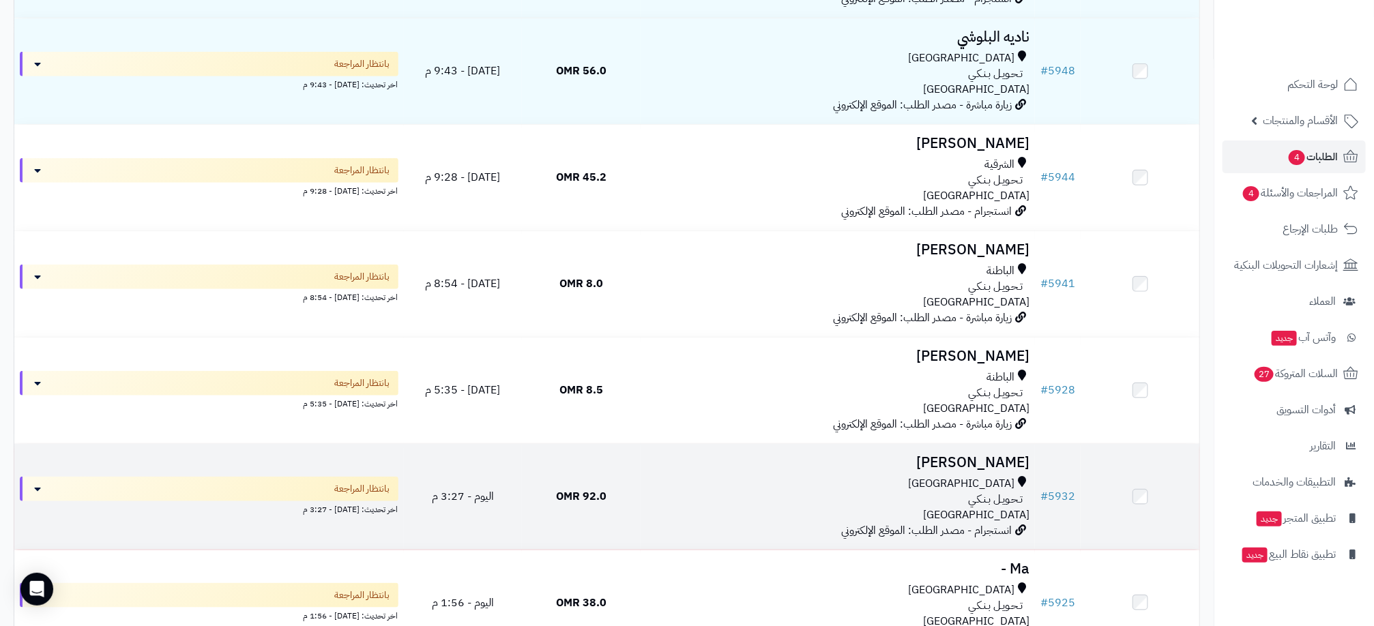
click at [637, 526] on td "92.0 OMR" at bounding box center [581, 497] width 119 height 106
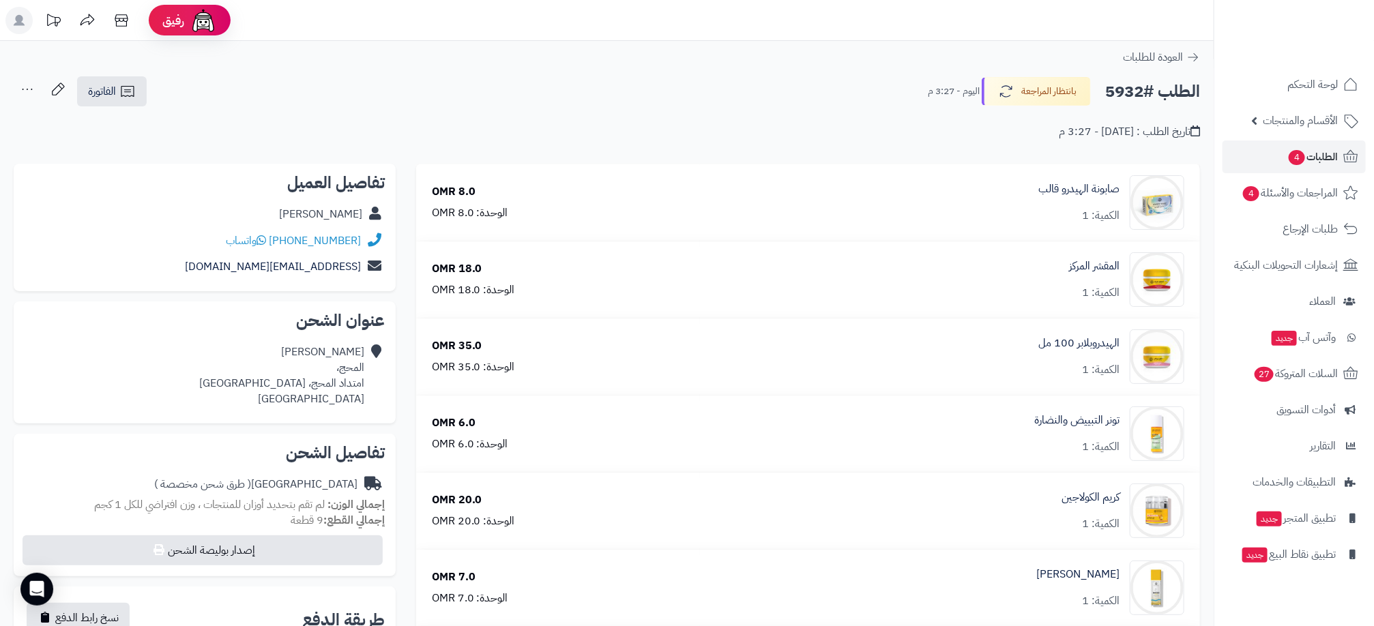
scroll to position [205, 0]
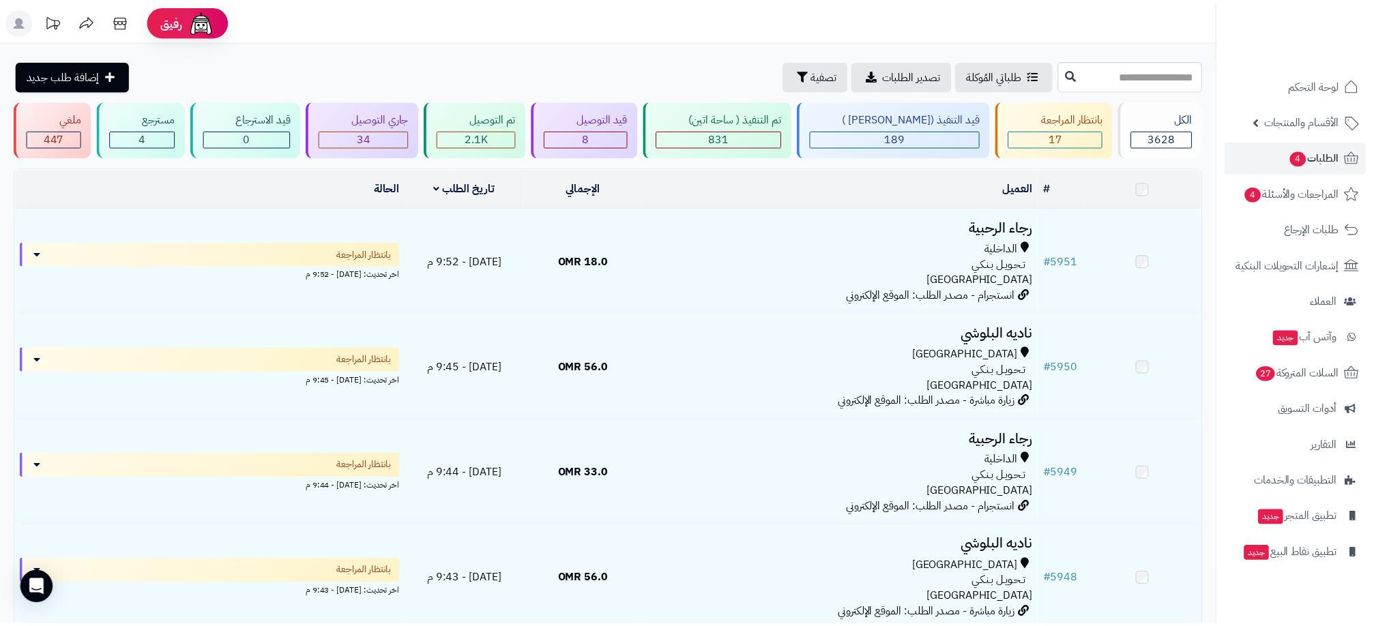
scroll to position [512, 0]
